Goal: Share content: Share content

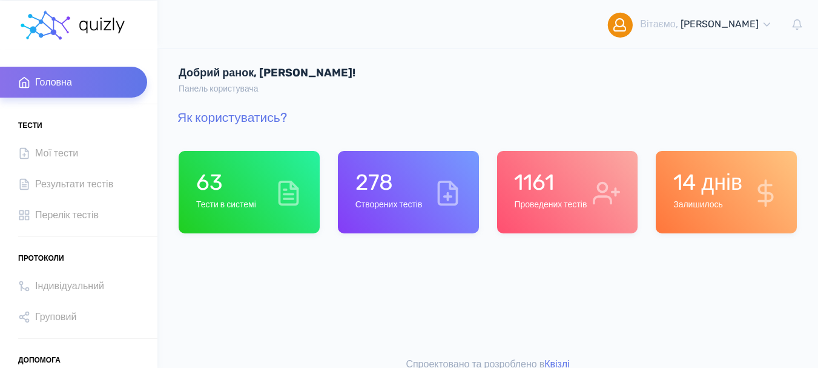
click at [546, 216] on div "1161 Проведених тестів" at bounding box center [567, 192] width 141 height 82
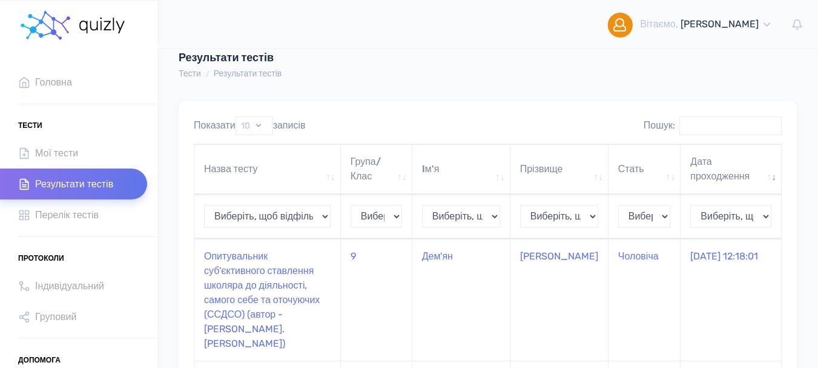
scroll to position [61, 0]
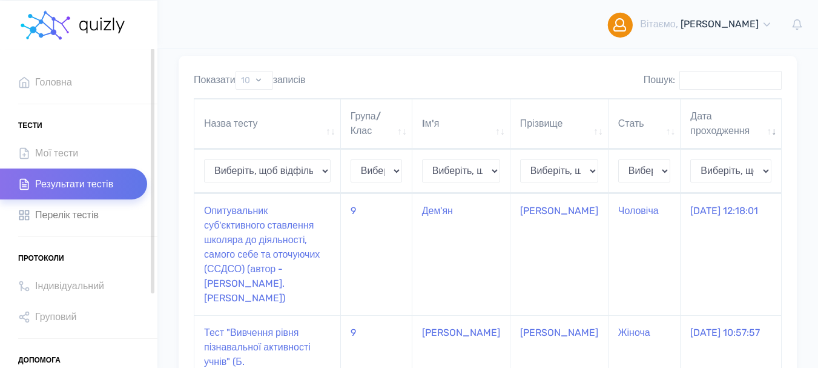
click at [87, 214] on span "Перелік тестів" at bounding box center [67, 215] width 64 height 16
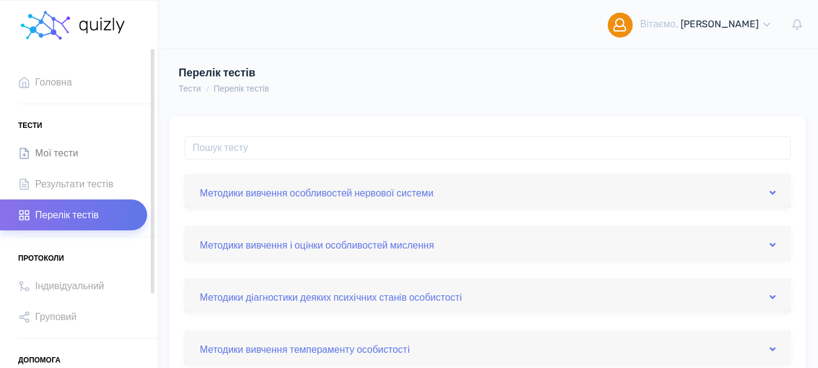
click at [47, 151] on span "Мої тести" at bounding box center [56, 153] width 43 height 16
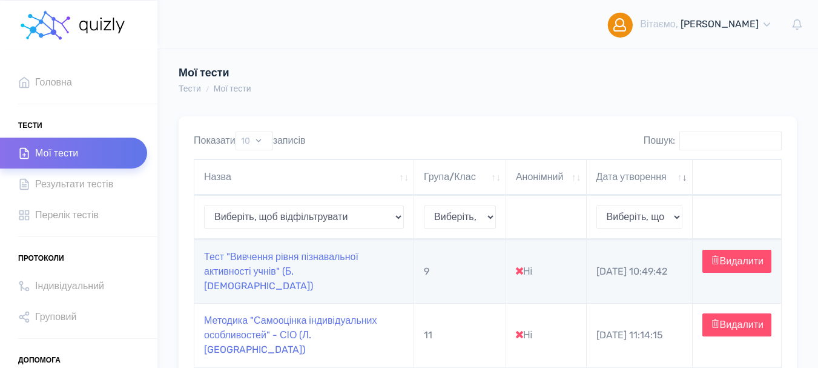
click at [260, 267] on td "Тест "Вивчення рівня пізнавальної активності учнів" (Б. [DEMOGRAPHIC_DATA])" at bounding box center [304, 271] width 220 height 64
click at [264, 272] on link "Тест "Вивчення рівня пізнавальної активності учнів" (Б. [DEMOGRAPHIC_DATA])" at bounding box center [281, 271] width 154 height 41
type input "[URL][DOMAIN_NAME]"
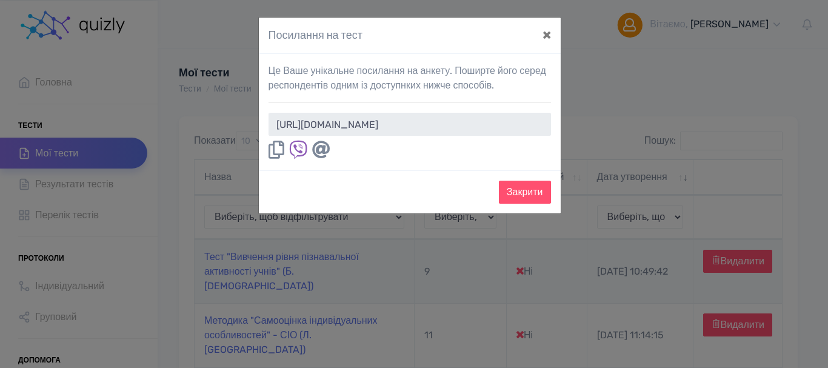
click at [271, 153] on icon at bounding box center [276, 150] width 16 height 18
click at [546, 39] on button "×" at bounding box center [547, 35] width 28 height 34
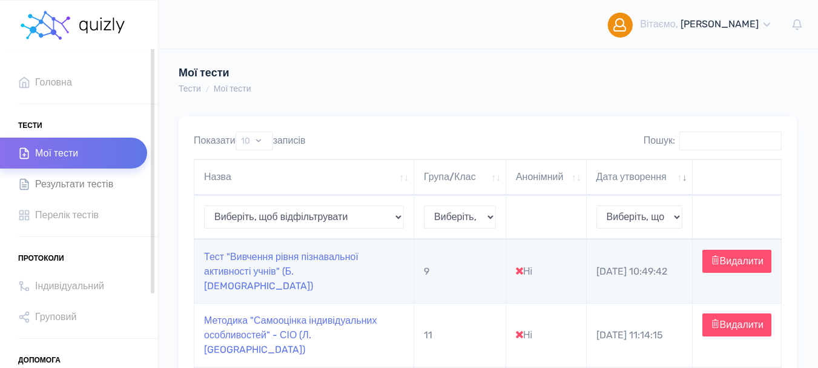
click at [78, 182] on span "Результати тестів" at bounding box center [74, 184] width 78 height 16
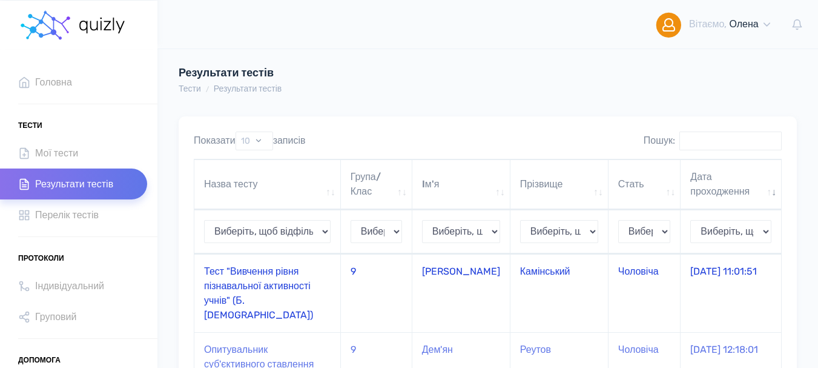
click at [257, 275] on td "Тест "Вивчення рівня пізнавальної активності учнів" (Б. [DEMOGRAPHIC_DATA])" at bounding box center [267, 293] width 147 height 78
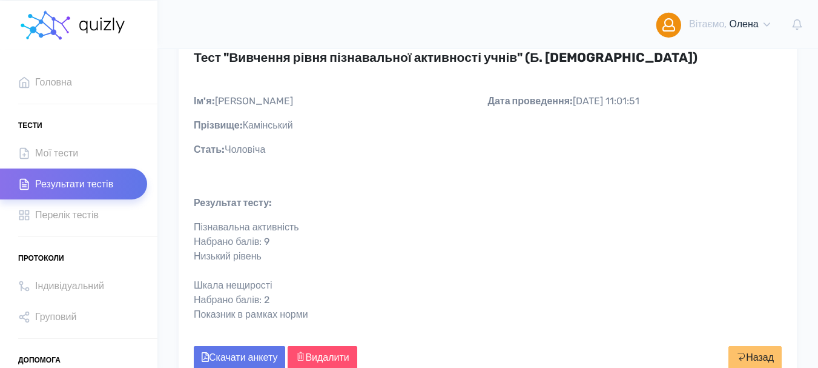
scroll to position [61, 0]
